Goal: Information Seeking & Learning: Learn about a topic

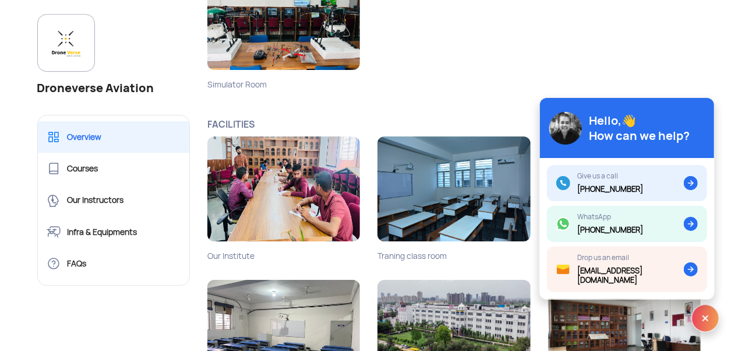
scroll to position [1873, 0]
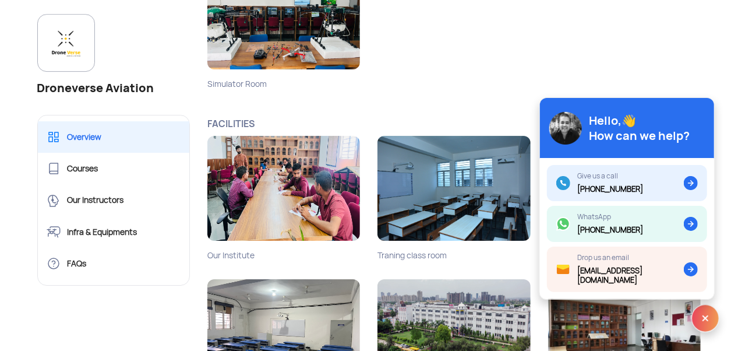
click at [706, 316] on img at bounding box center [705, 318] width 28 height 28
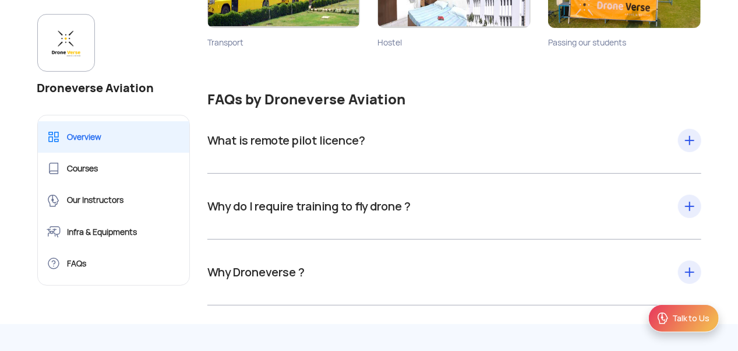
scroll to position [2373, 0]
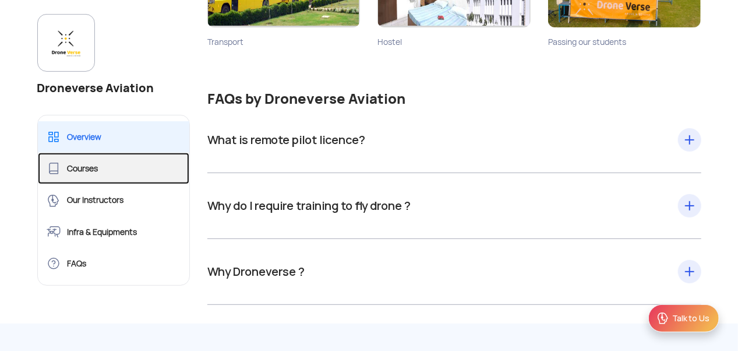
click at [71, 165] on link "Courses" at bounding box center [114, 168] width 152 height 31
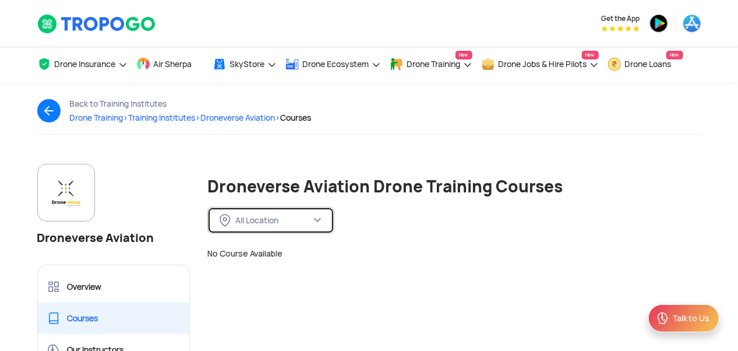
click at [315, 217] on img at bounding box center [317, 219] width 9 height 9
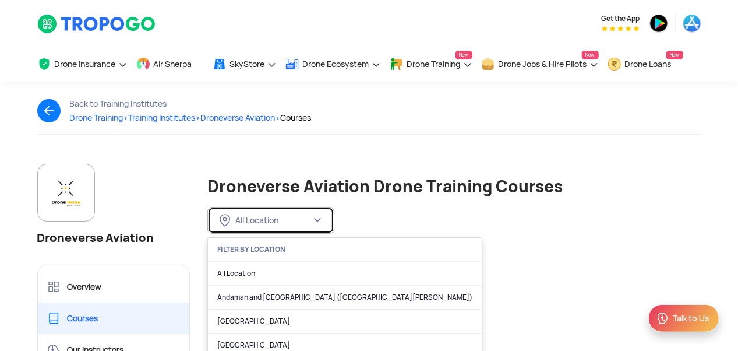
click at [315, 217] on img at bounding box center [317, 219] width 9 height 9
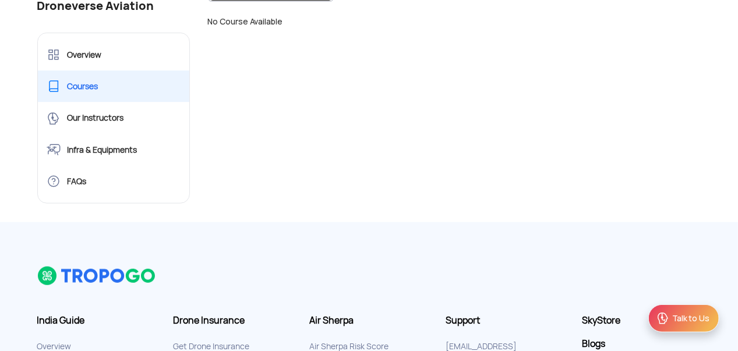
scroll to position [235, 0]
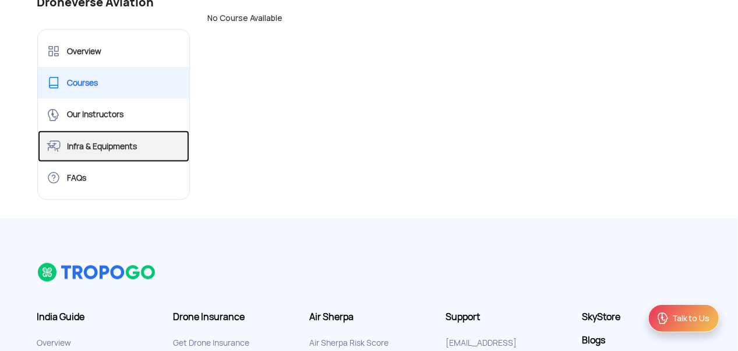
click at [79, 146] on link "Infra & Equipments" at bounding box center [114, 145] width 152 height 31
